Goal: Answer question/provide support

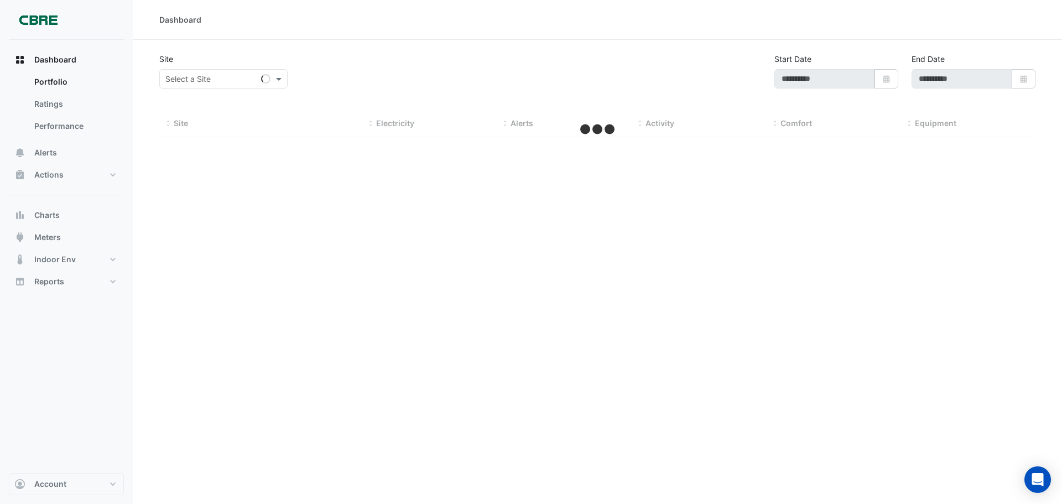
type input "**********"
select select "***"
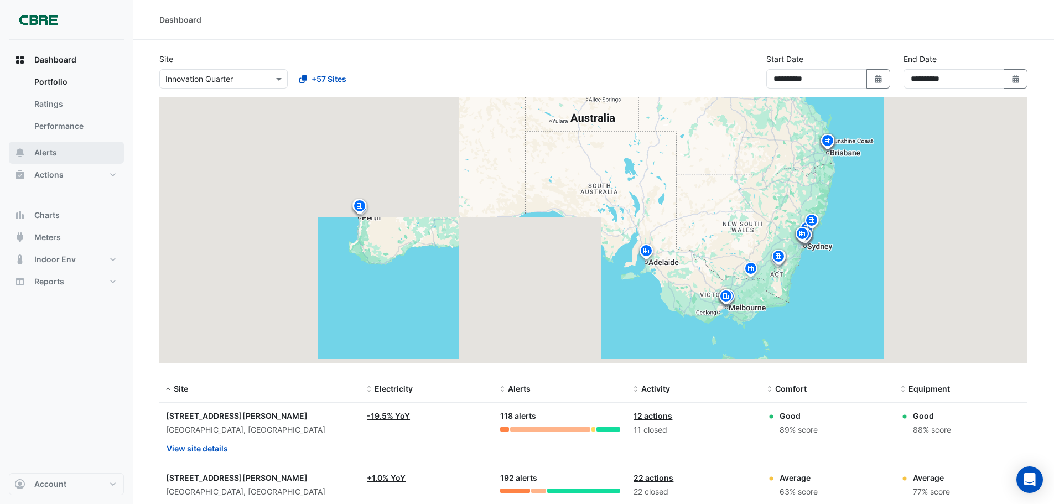
click at [58, 154] on button "Alerts" at bounding box center [66, 153] width 115 height 22
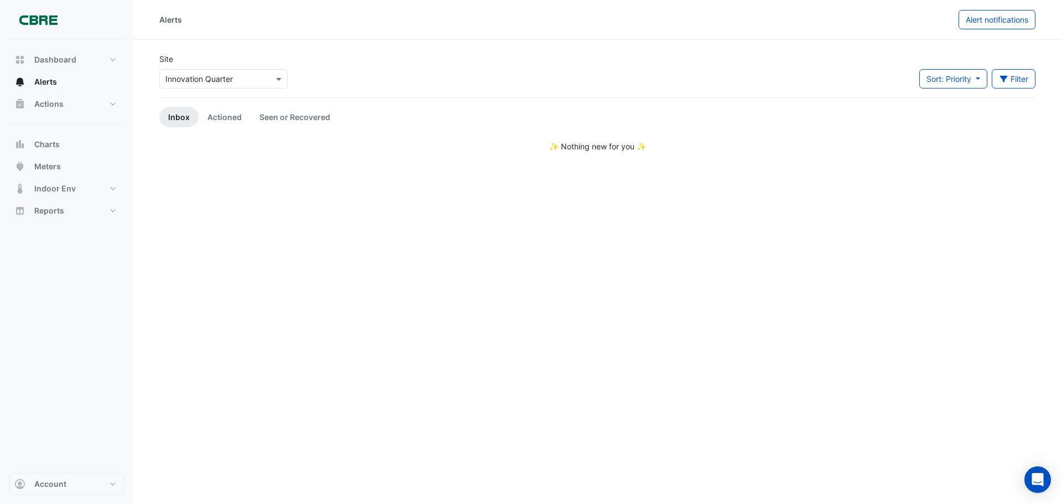
click at [272, 74] on div at bounding box center [223, 78] width 127 height 13
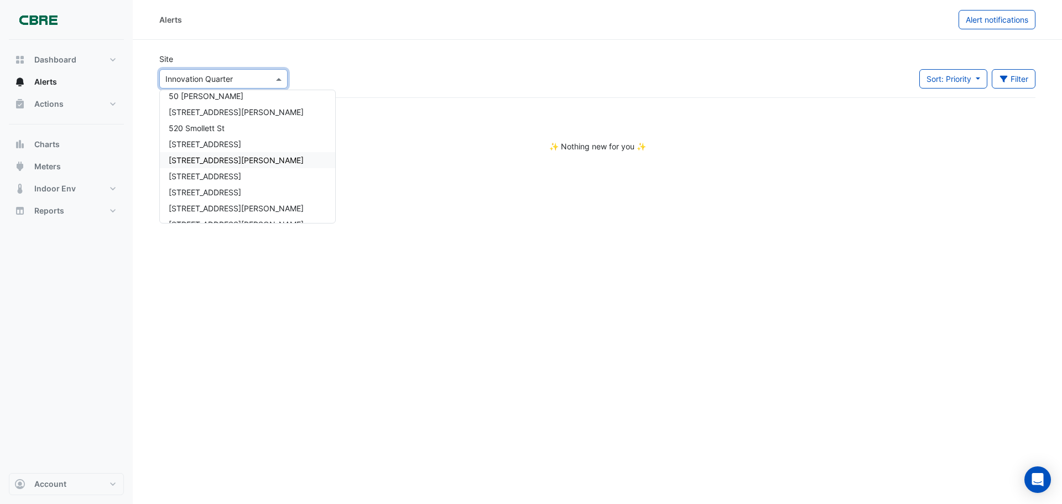
scroll to position [579, 0]
click at [209, 201] on span "[STREET_ADDRESS]" at bounding box center [205, 196] width 72 height 9
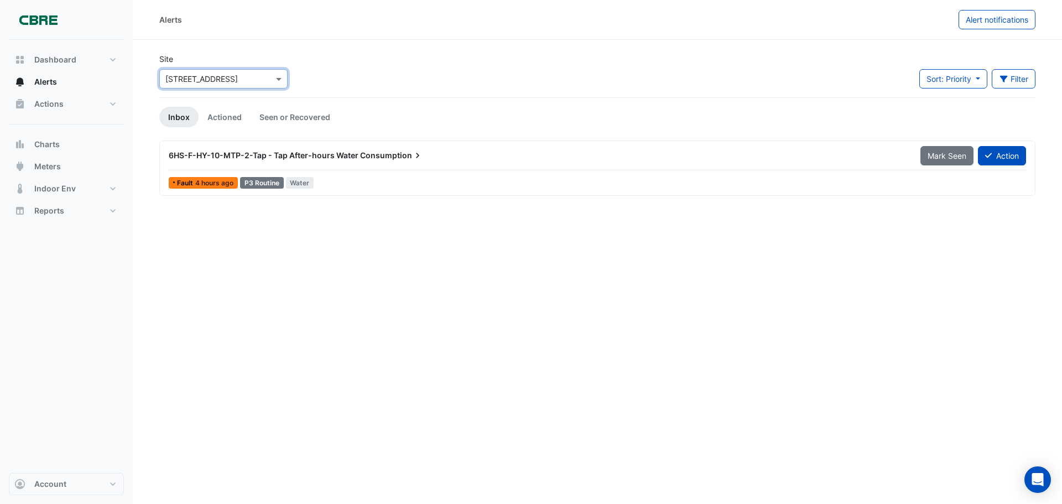
click at [590, 154] on div "6HS-F-HY-10-MTP-2-Tap - Tap After-hours Water Consumption" at bounding box center [538, 155] width 738 height 11
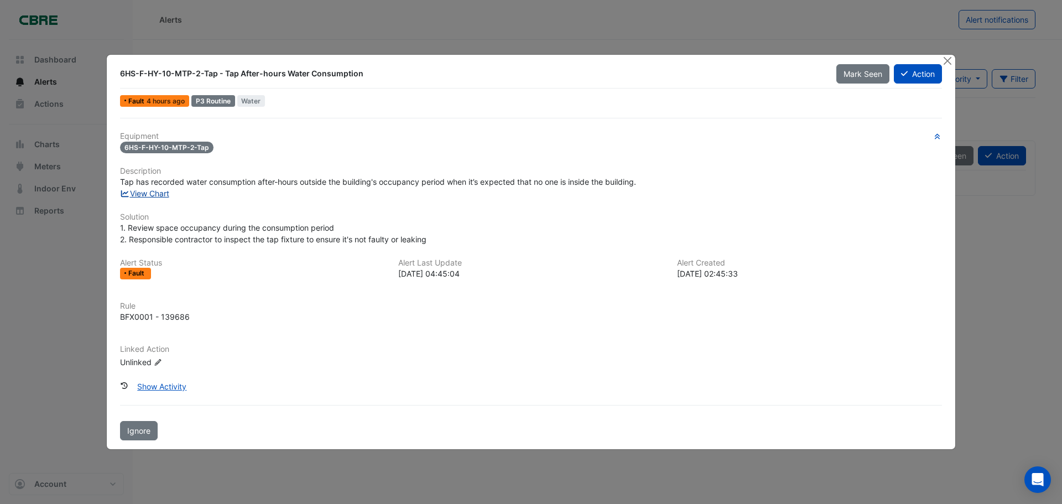
click at [143, 193] on link "View Chart" at bounding box center [144, 193] width 49 height 9
click at [905, 76] on icon at bounding box center [904, 74] width 7 height 8
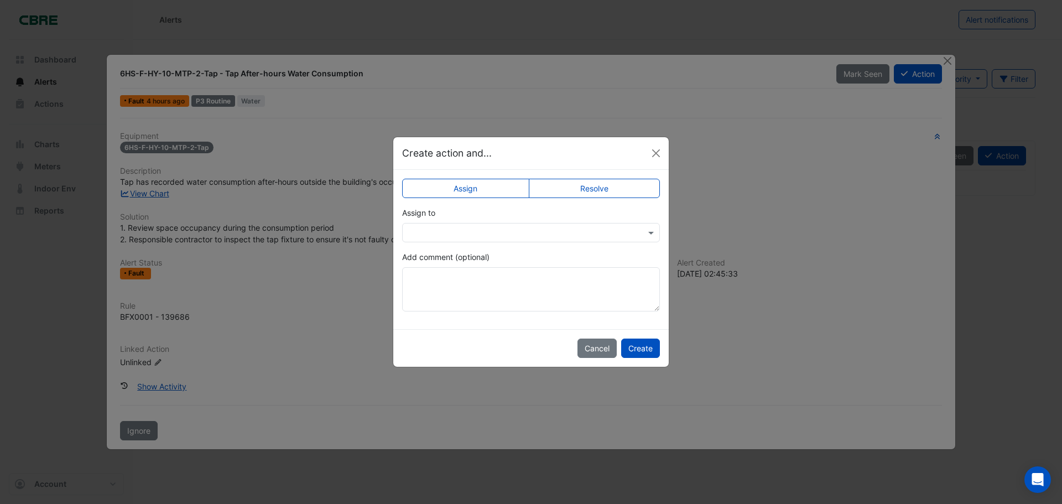
click at [608, 234] on input "text" at bounding box center [519, 233] width 223 height 12
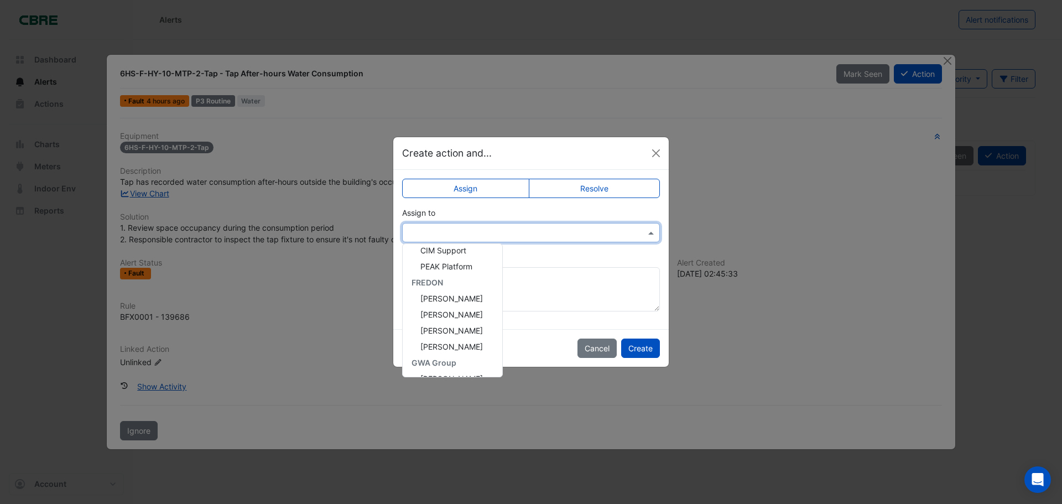
scroll to position [261, 0]
click at [459, 366] on span "Lorraine Russell" at bounding box center [451, 363] width 62 height 9
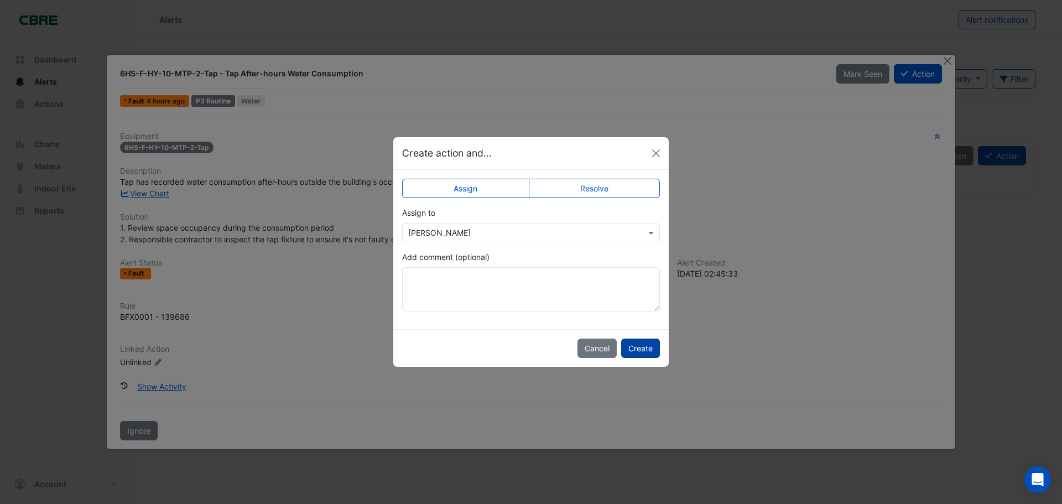
click at [639, 346] on button "Create" at bounding box center [640, 347] width 39 height 19
